Goal: Information Seeking & Learning: Learn about a topic

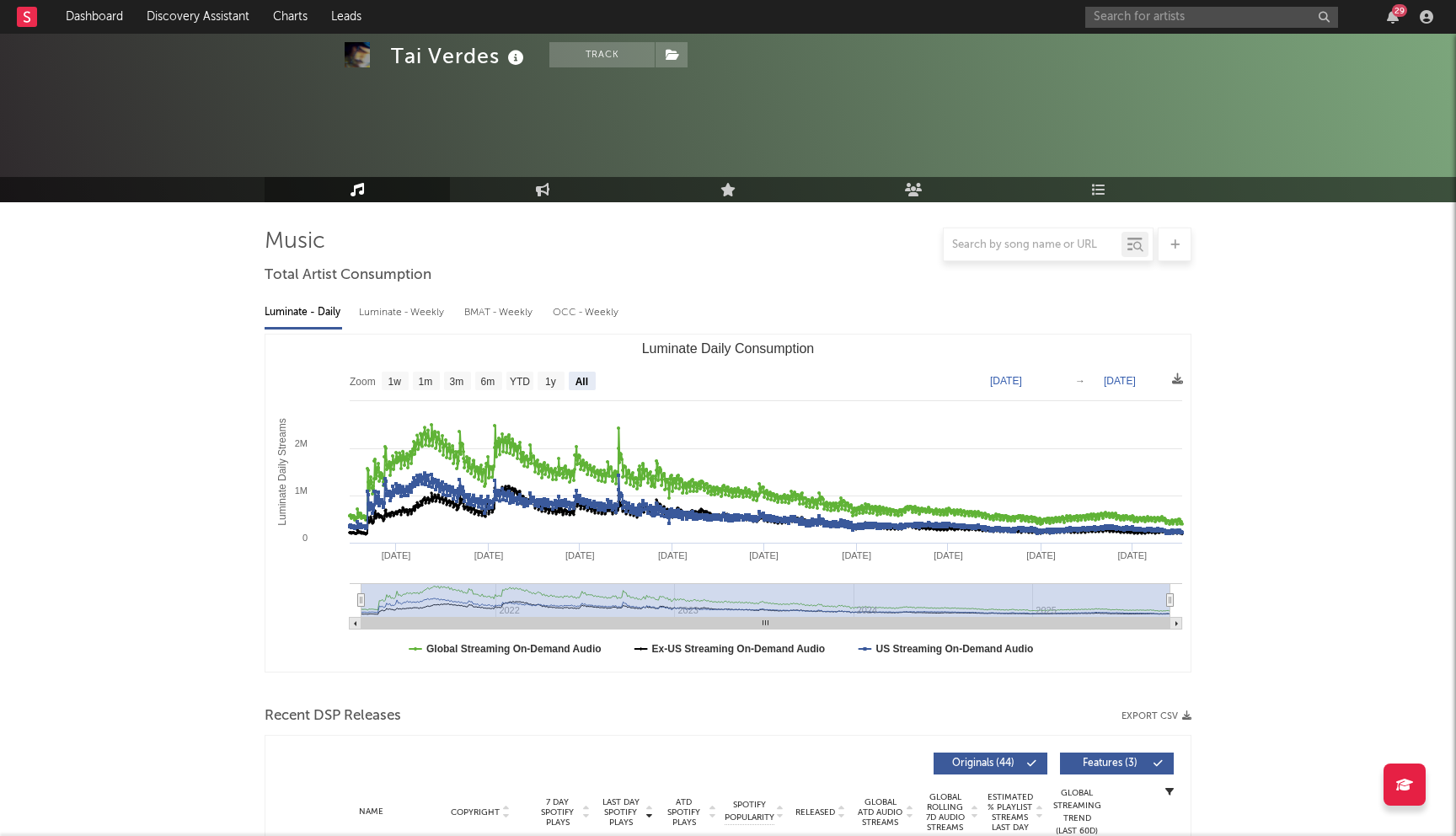
select select "All"
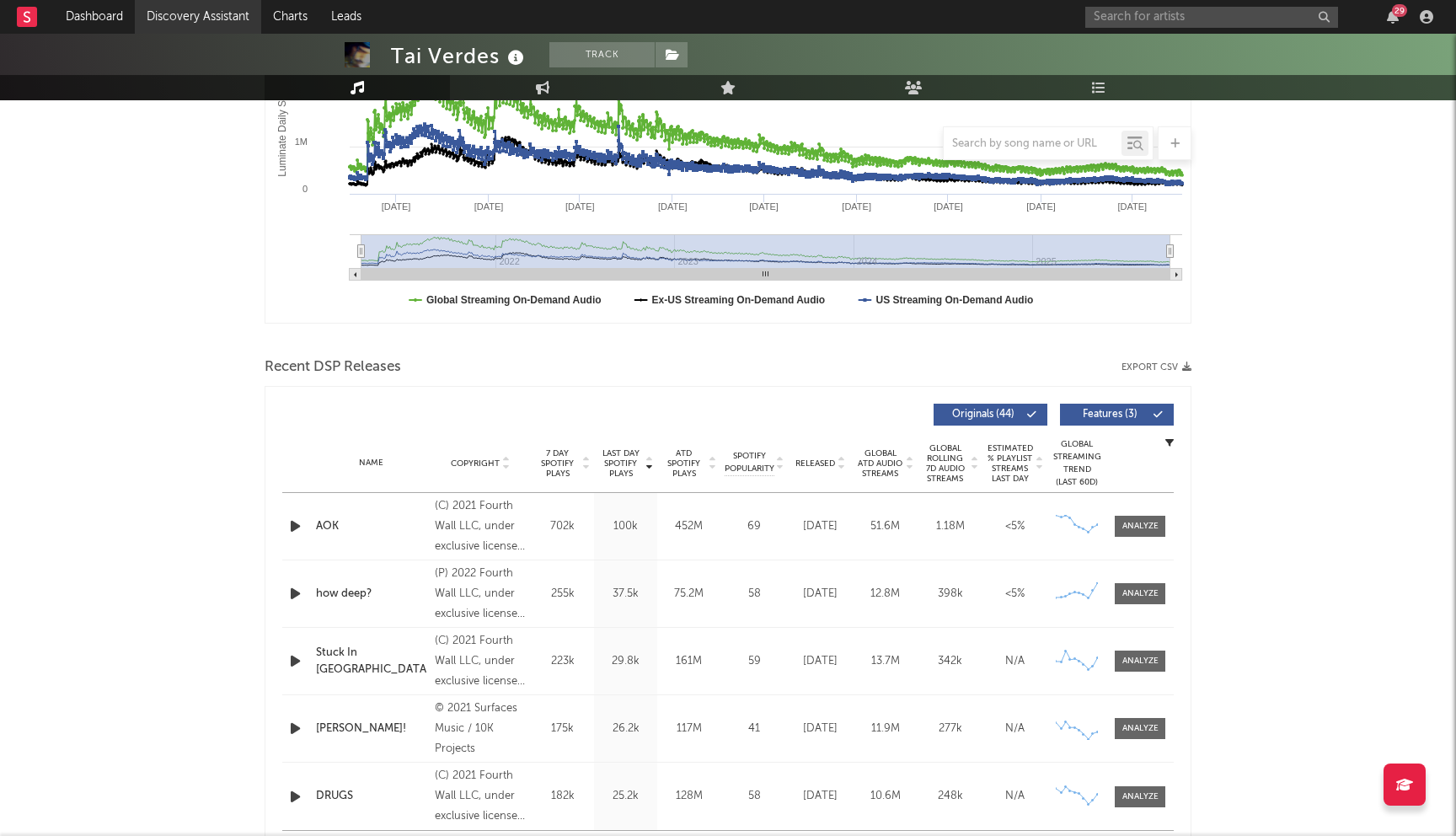
click at [190, 20] on link "Discovery Assistant" at bounding box center [197, 16] width 126 height 34
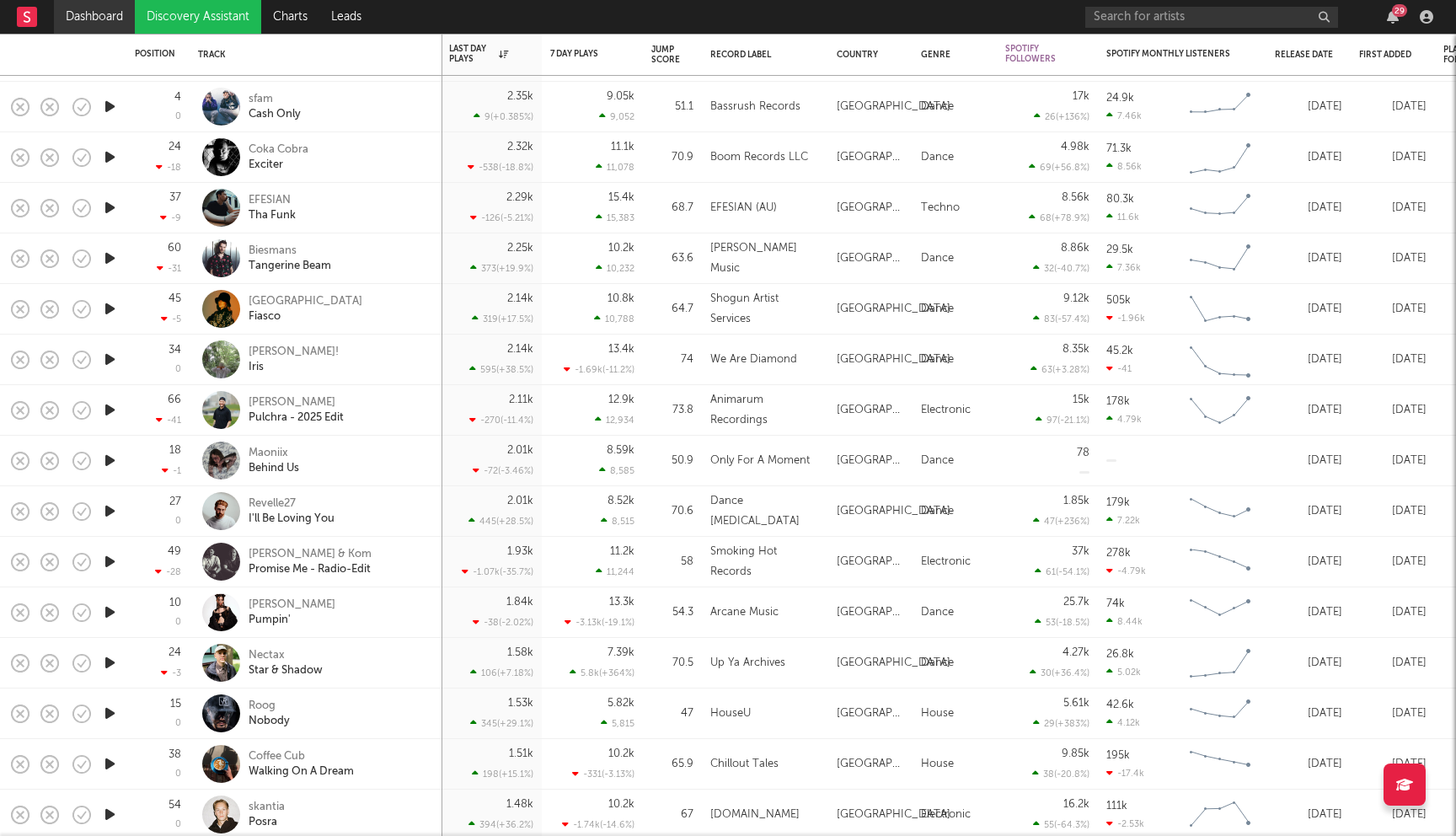
click at [98, 19] on link "Dashboard" at bounding box center [94, 16] width 81 height 34
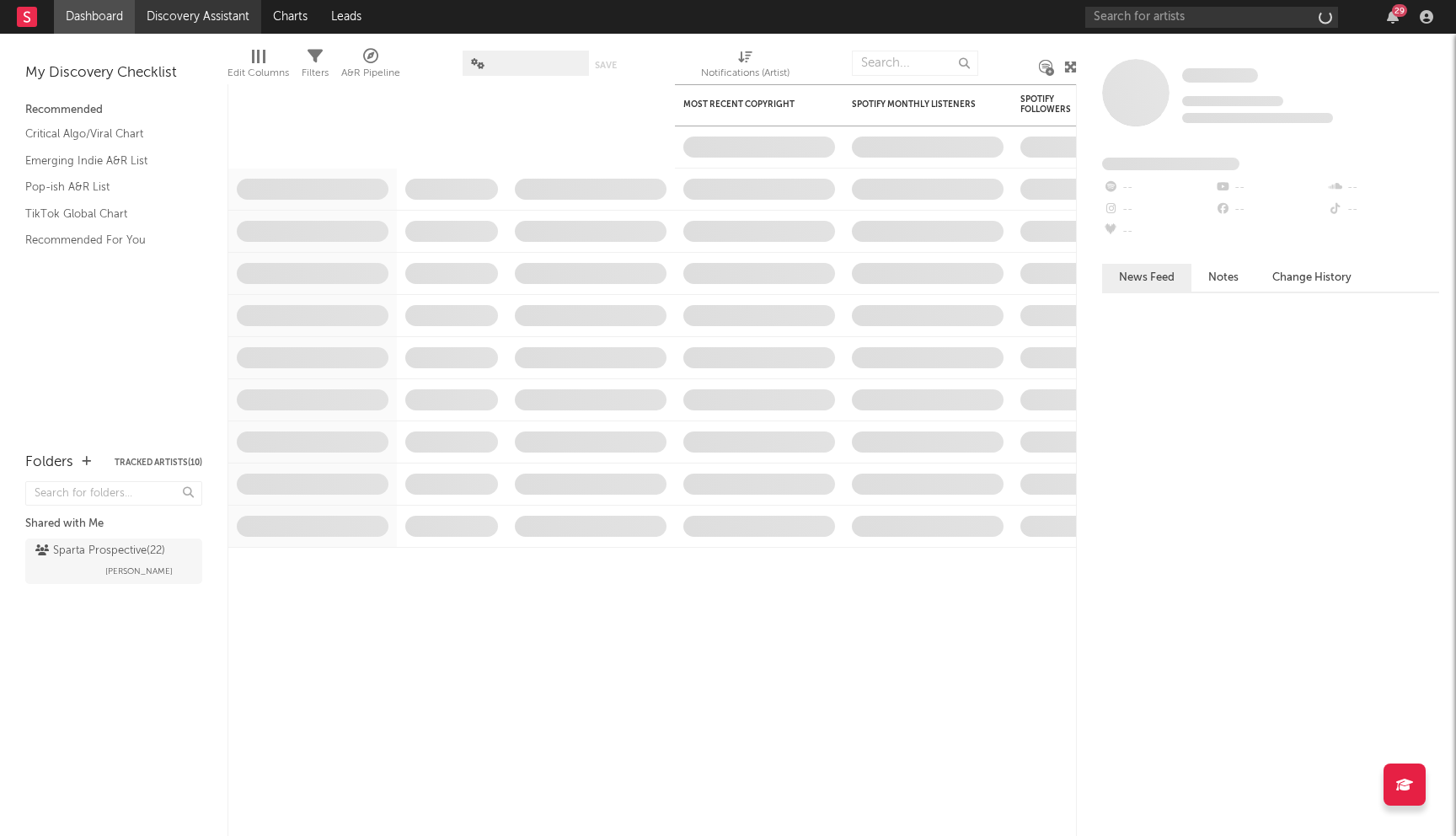
click at [175, 12] on link "Discovery Assistant" at bounding box center [197, 16] width 126 height 34
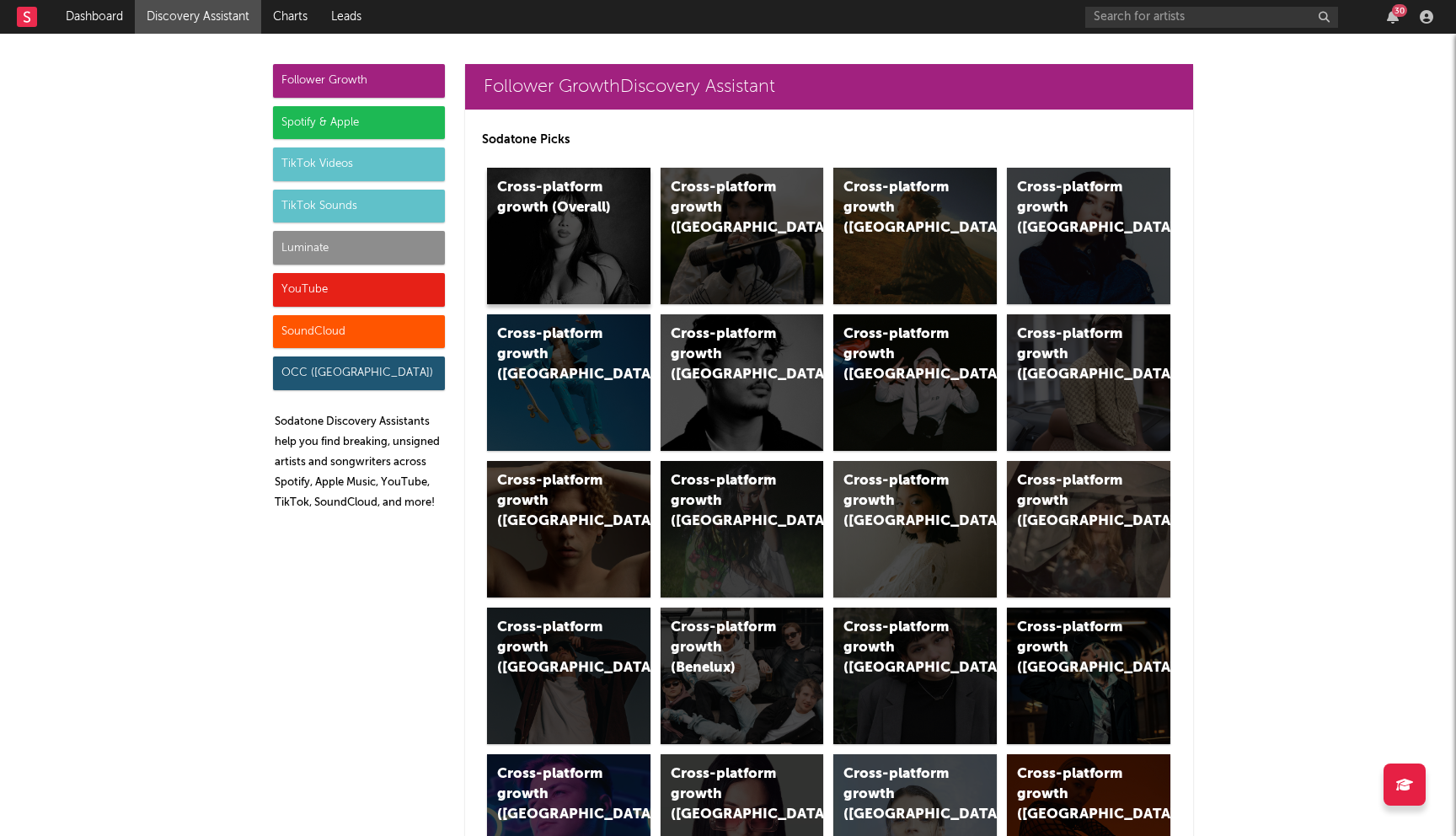
click at [530, 236] on div "Cross-platform growth (Overall)" at bounding box center [569, 235] width 163 height 136
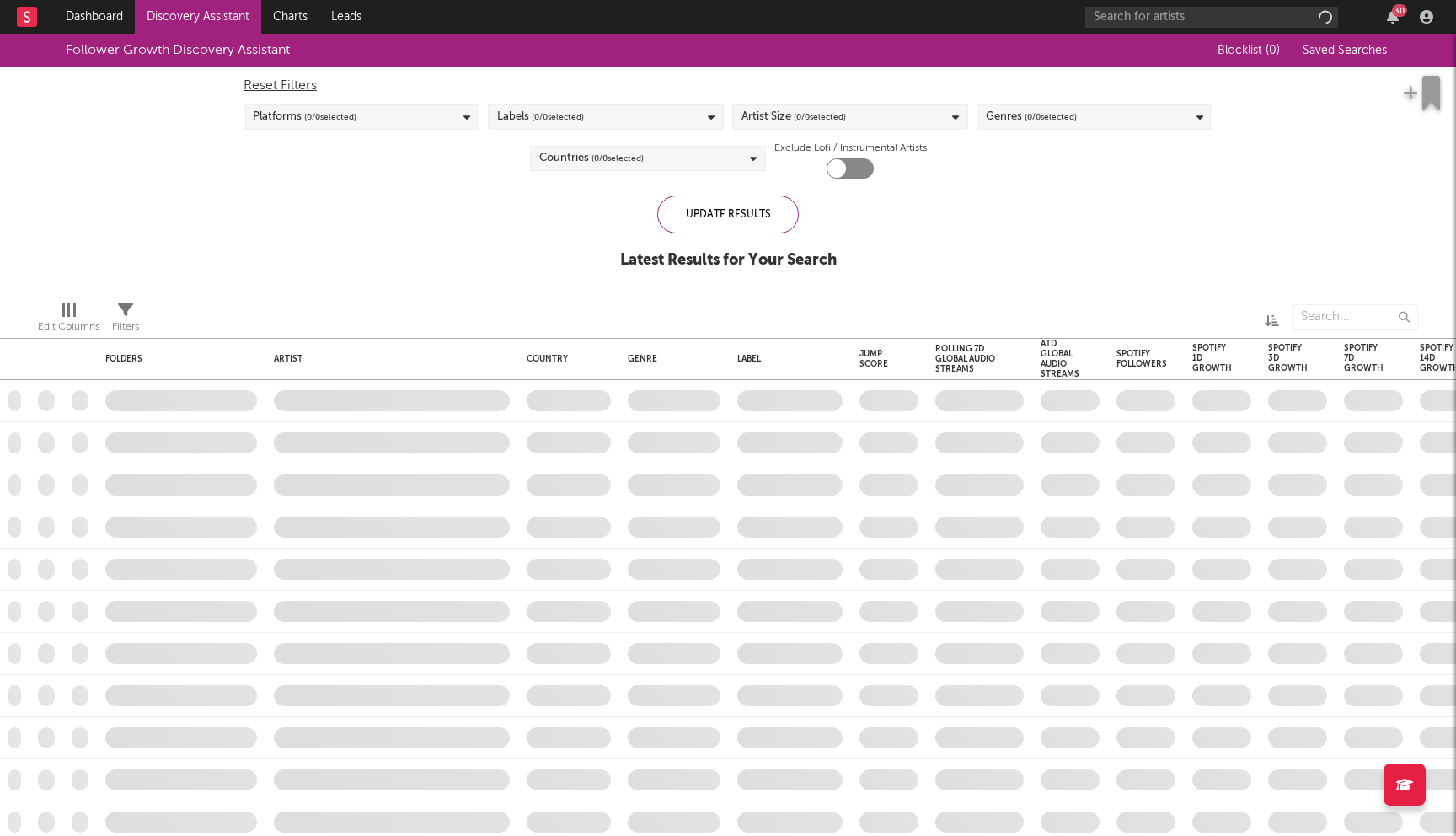
checkbox input "true"
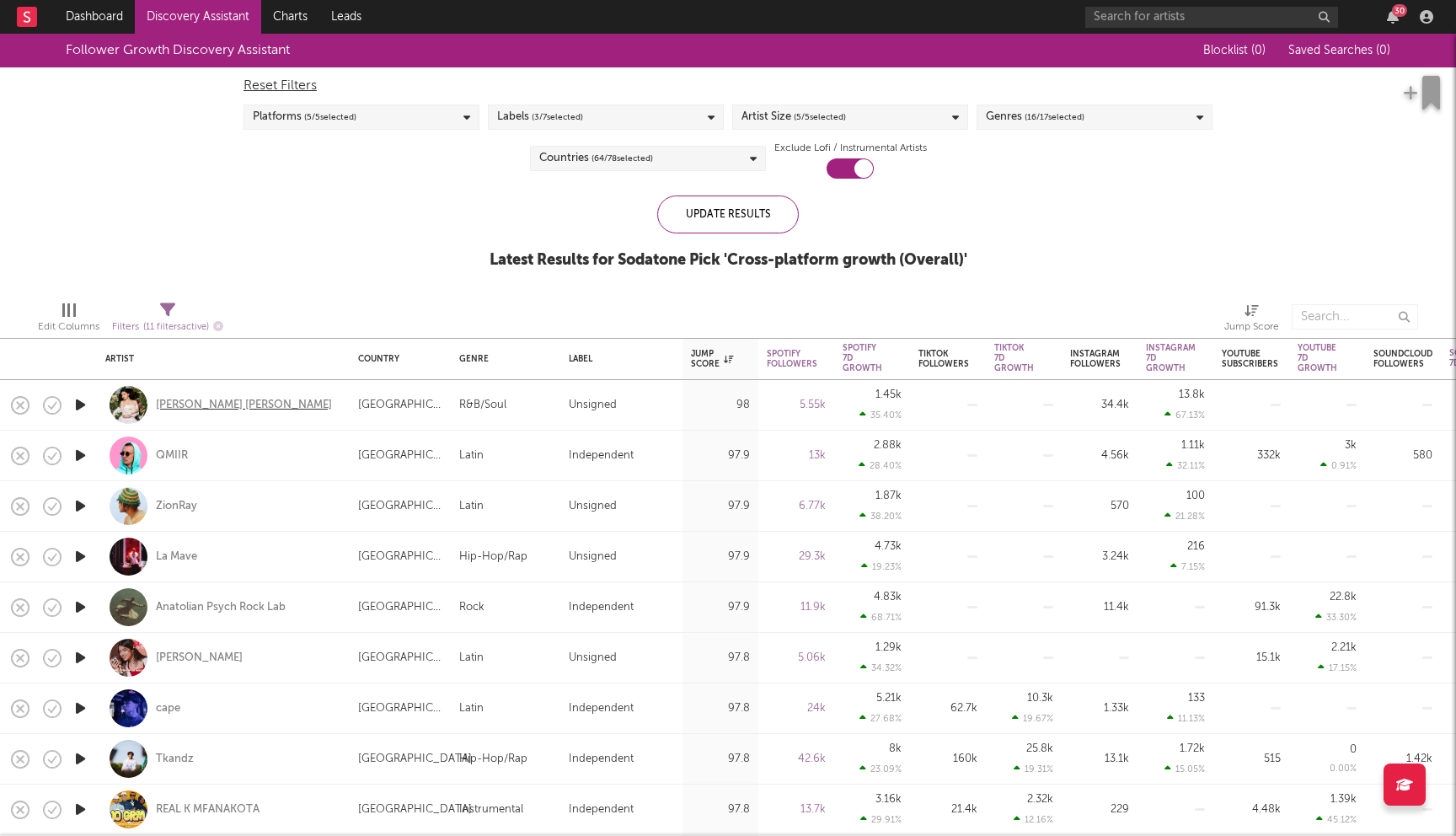
click at [208, 405] on div "[PERSON_NAME] [PERSON_NAME]" at bounding box center [243, 406] width 176 height 15
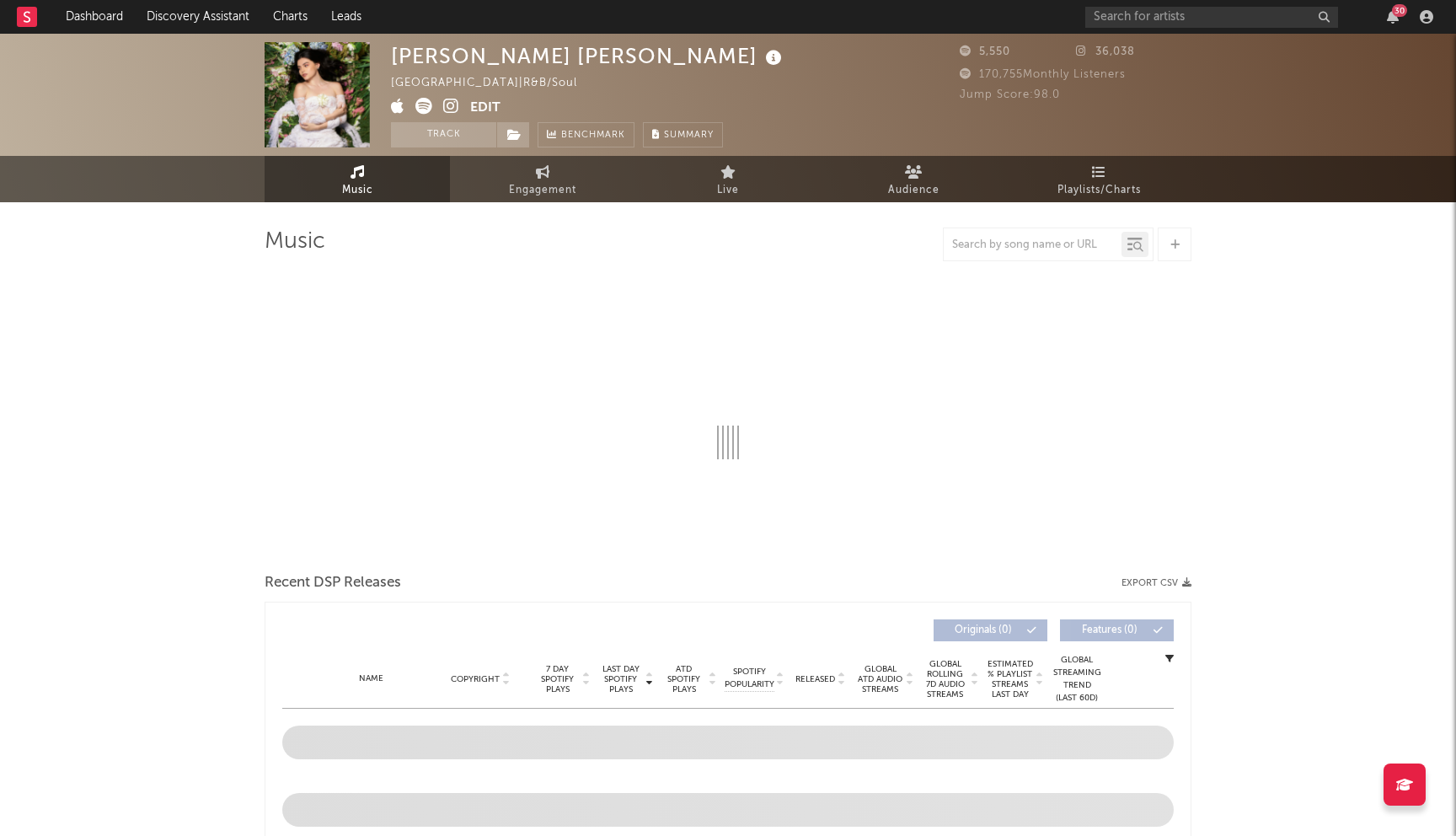
select select "1w"
